Goal: Information Seeking & Learning: Learn about a topic

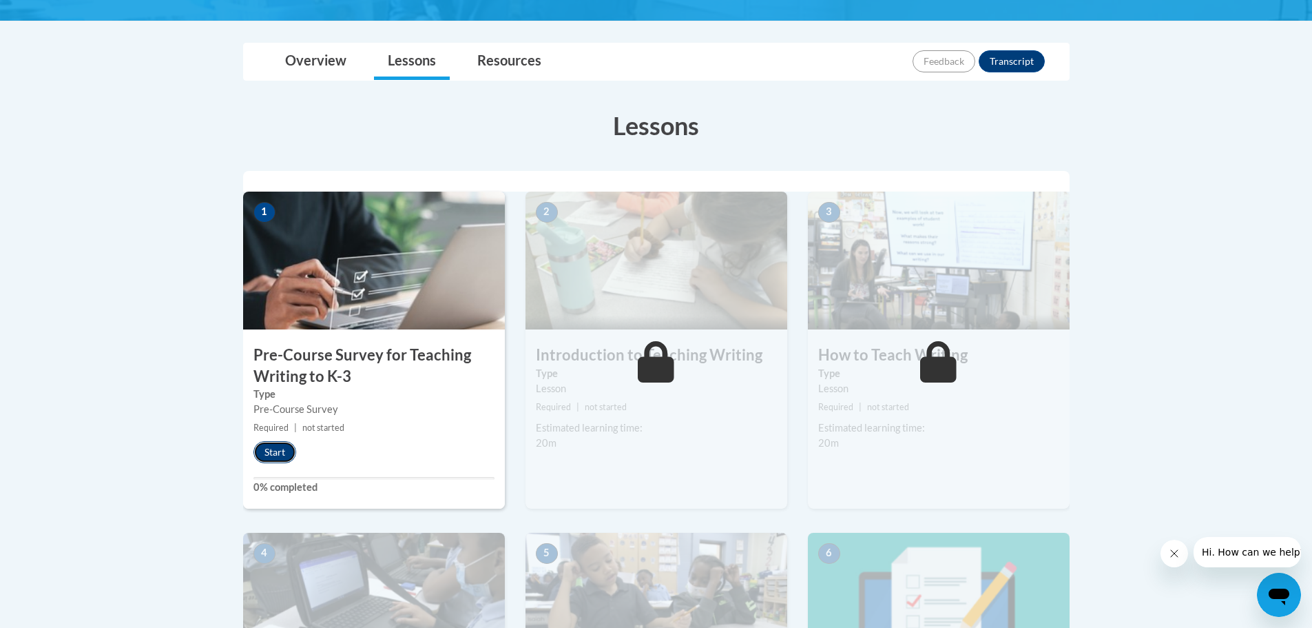
click at [287, 447] on button "Start" at bounding box center [275, 452] width 43 height 22
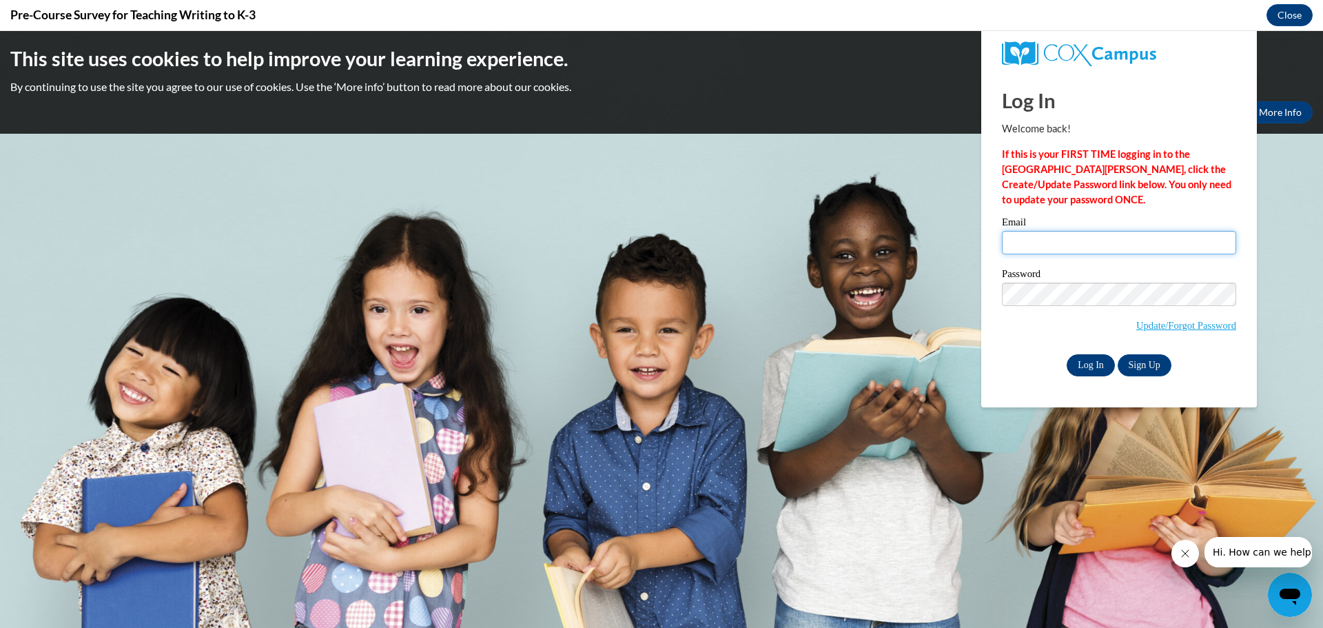
type input "[EMAIL_ADDRESS][DOMAIN_NAME]"
click at [1081, 368] on input "Log In" at bounding box center [1090, 365] width 48 height 22
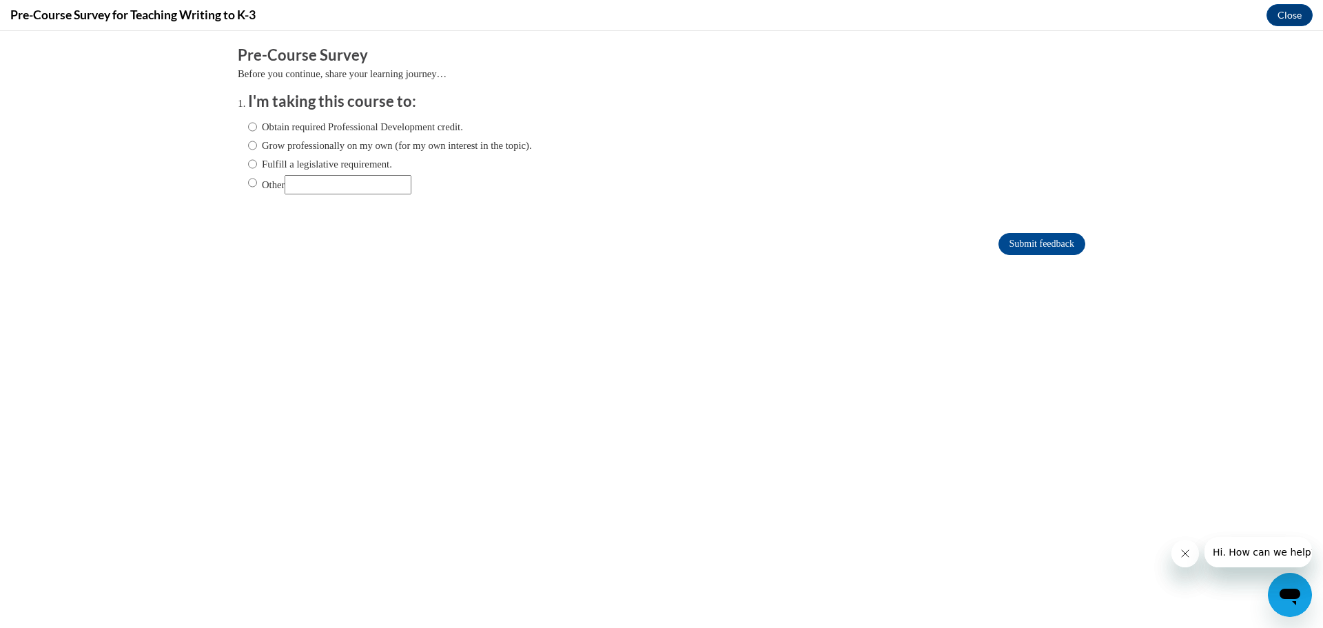
click at [341, 146] on label "Grow professionally on my own (for my own interest in the topic)." at bounding box center [390, 145] width 284 height 15
click at [257, 146] on input "Grow professionally on my own (for my own interest in the topic)." at bounding box center [252, 145] width 9 height 15
radio input "true"
click at [251, 184] on label "Other" at bounding box center [329, 184] width 163 height 19
click at [251, 184] on input "Other" at bounding box center [252, 182] width 9 height 15
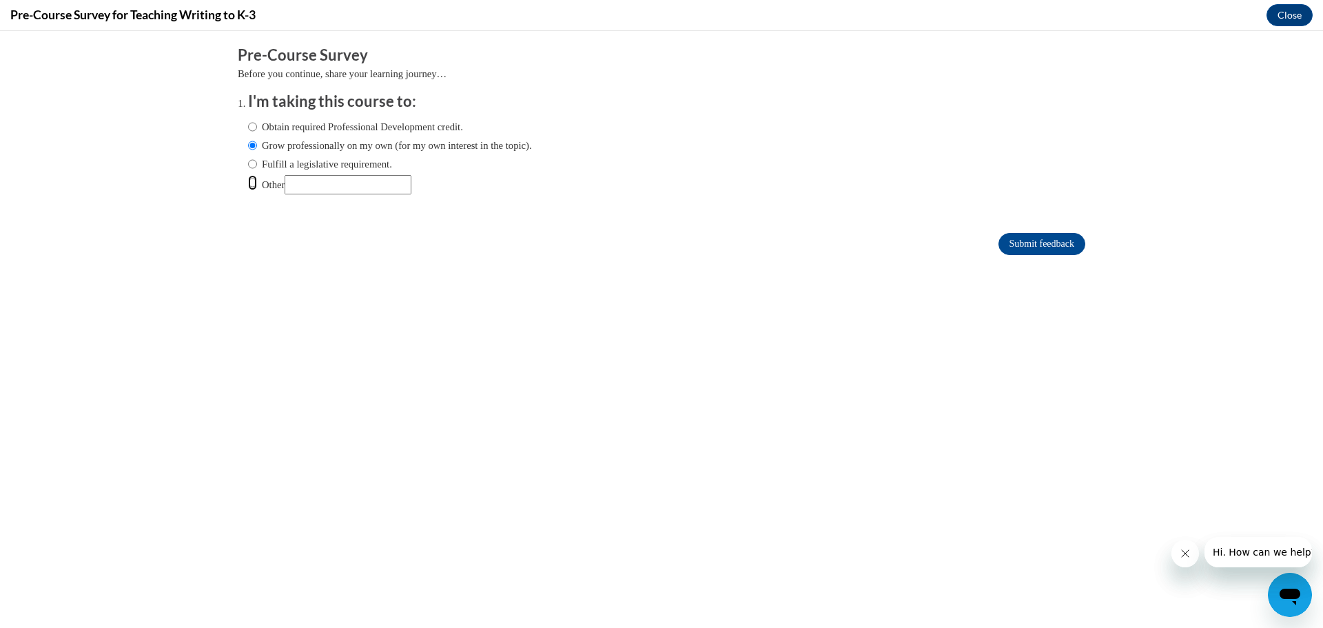
radio input "true"
click at [334, 187] on input "Other" at bounding box center [348, 184] width 127 height 19
click at [1035, 247] on input "Submit feedback" at bounding box center [1041, 244] width 87 height 22
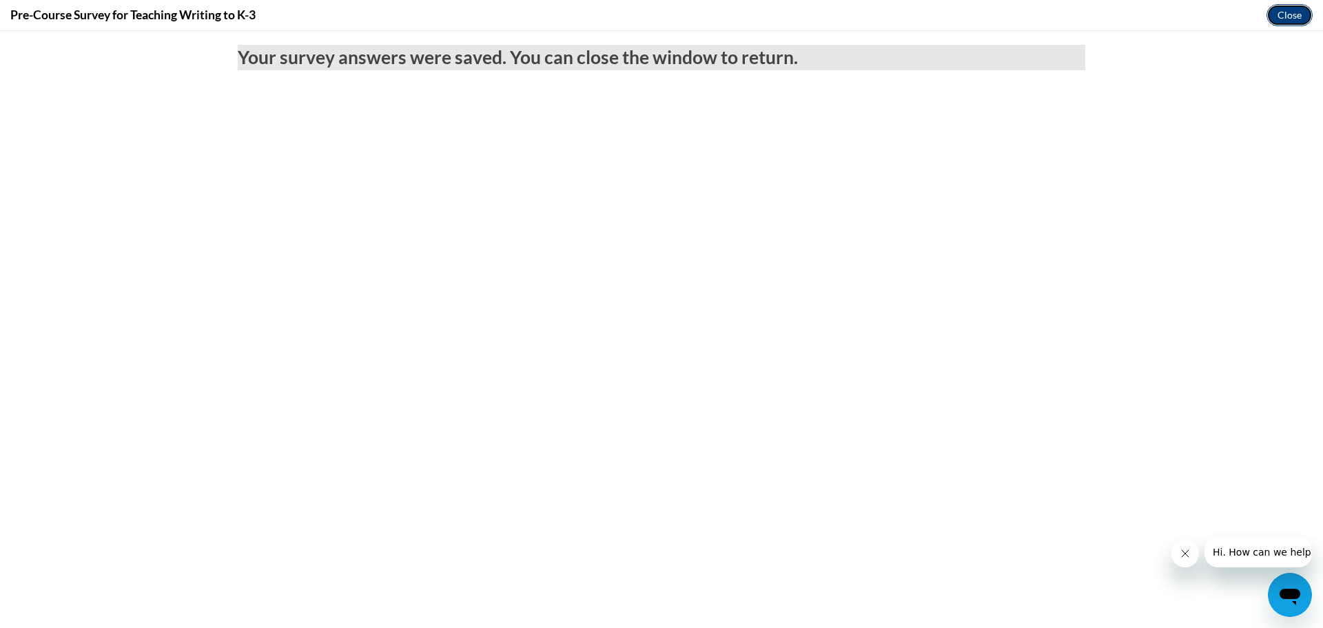
click at [1281, 18] on button "Close" at bounding box center [1289, 15] width 46 height 22
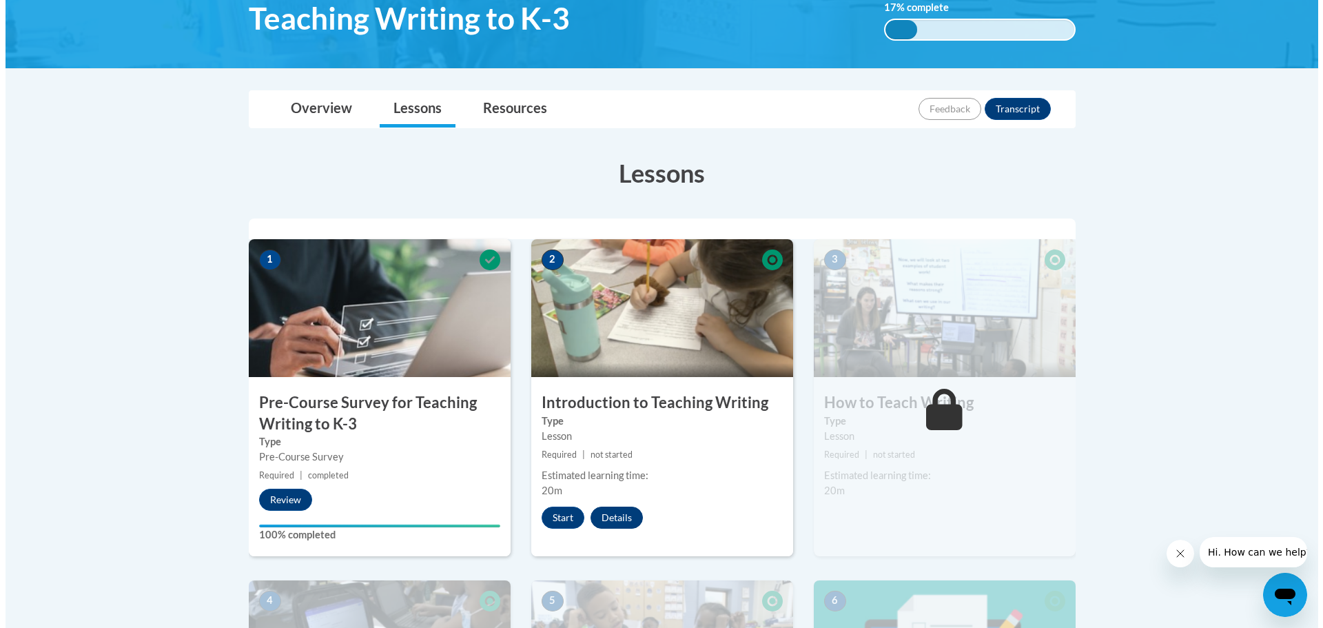
scroll to position [276, 0]
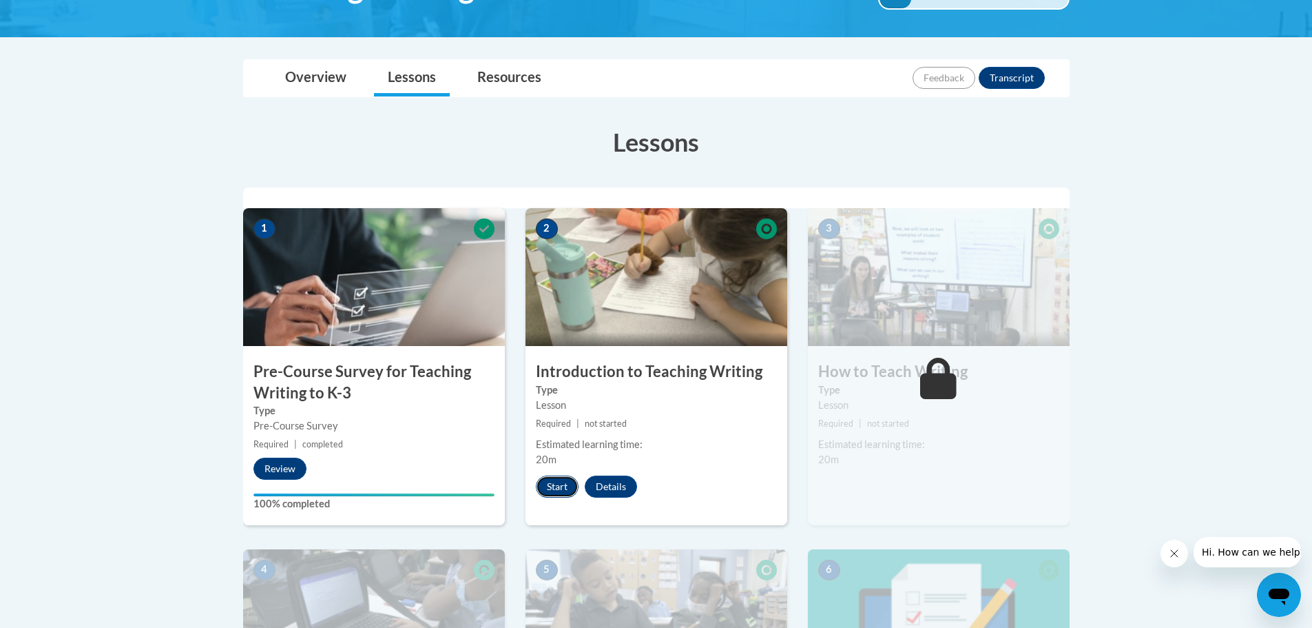
click at [563, 486] on button "Start" at bounding box center [557, 486] width 43 height 22
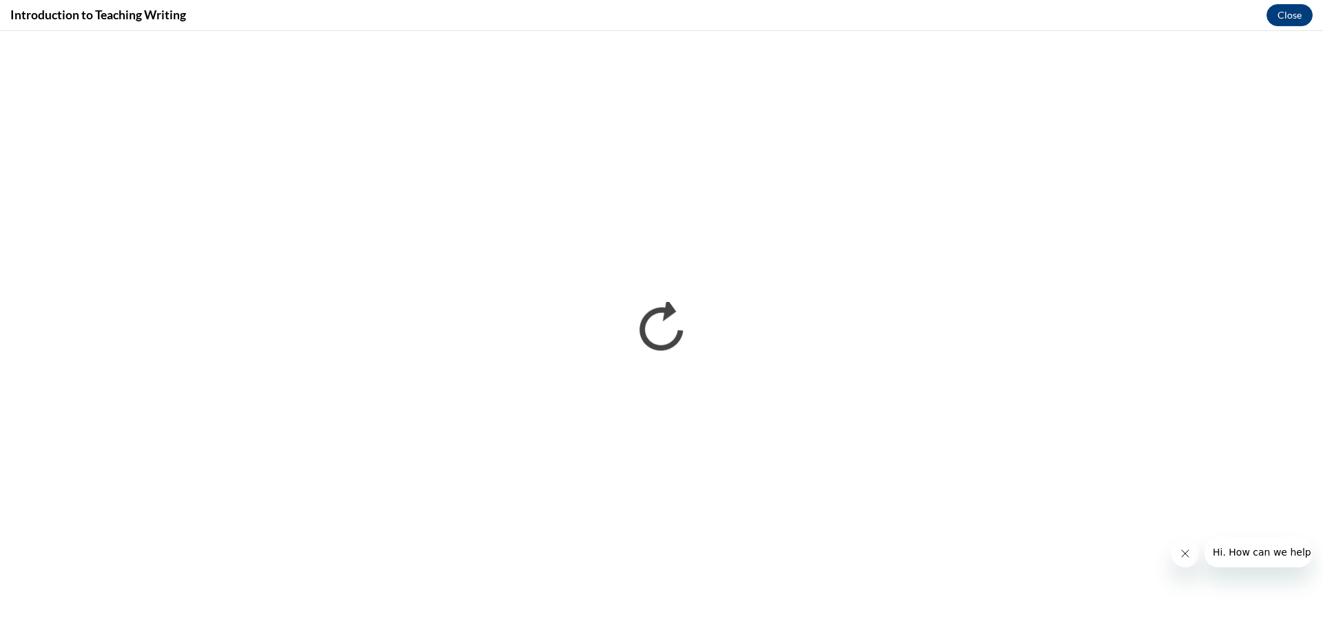
scroll to position [0, 0]
